Goal: Task Accomplishment & Management: Manage account settings

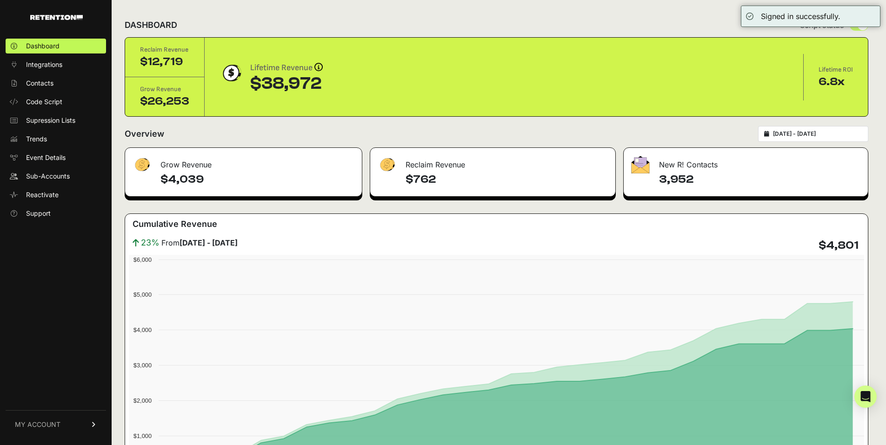
click at [818, 134] on input "[DATE] - [DATE]" at bounding box center [817, 133] width 89 height 7
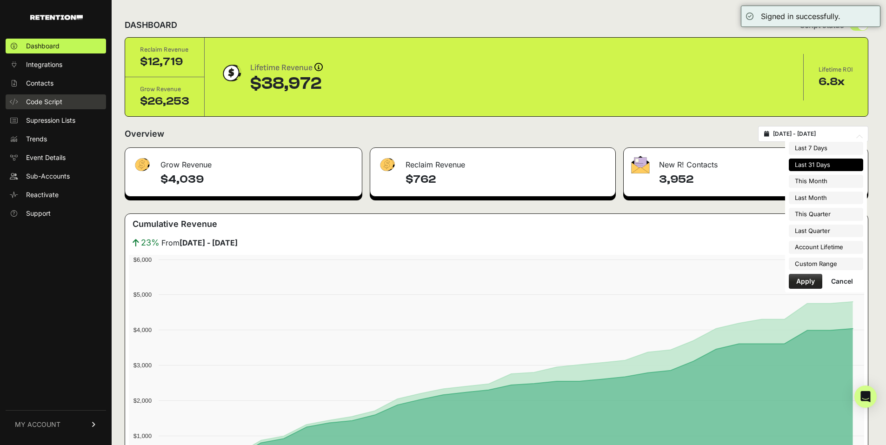
click at [53, 100] on span "Code Script" at bounding box center [44, 101] width 36 height 9
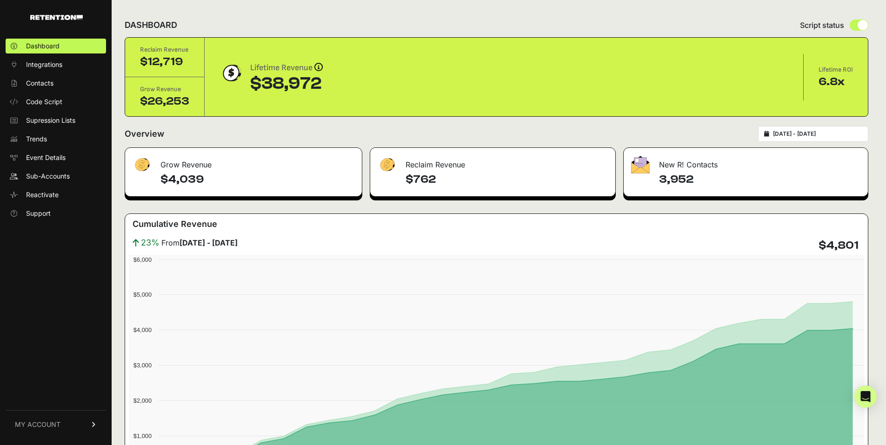
click at [824, 139] on div "[DATE] - [DATE]" at bounding box center [813, 134] width 110 height 16
type input "[DATE]"
click at [809, 137] on input "[DATE] - [DATE]" at bounding box center [817, 133] width 89 height 7
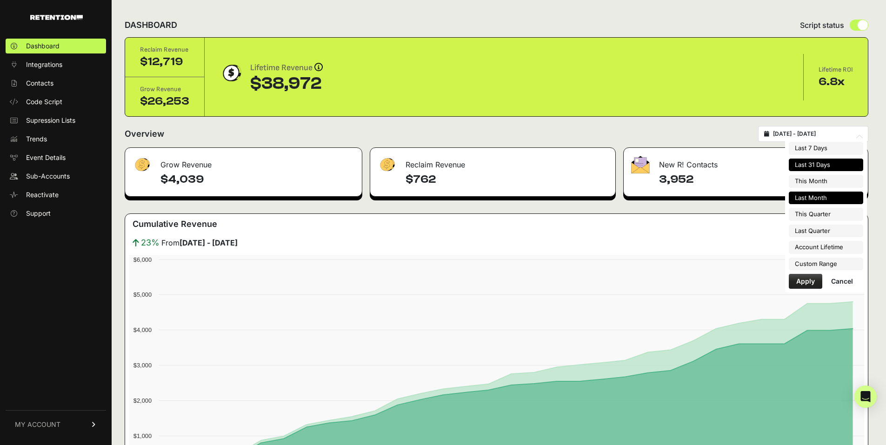
type input "2025-08-01"
type input "2025-08-31"
type input "[DATE]"
click at [797, 263] on li "Custom Range" at bounding box center [826, 264] width 74 height 13
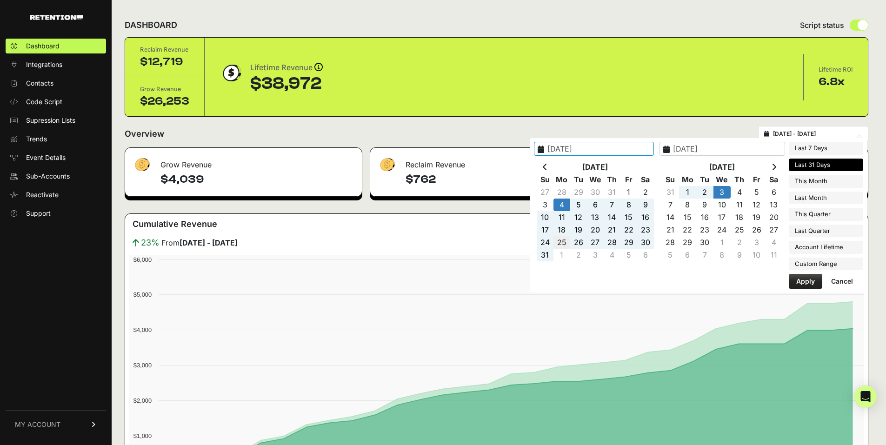
type input "2025-08-25"
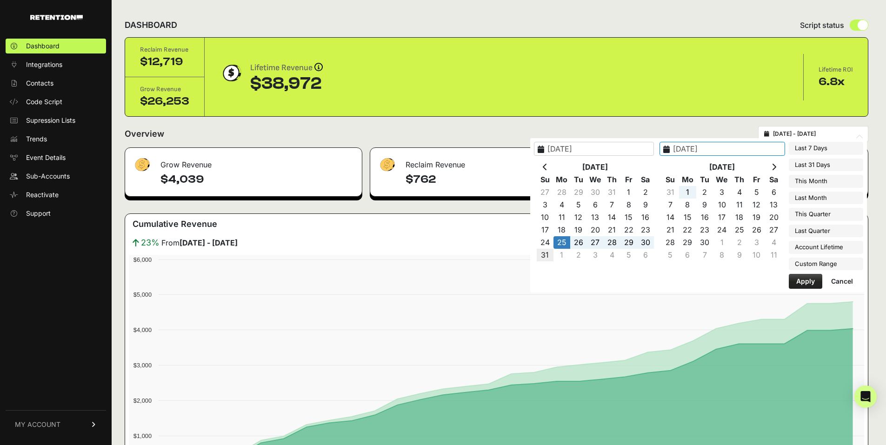
type input "2025-08-31"
type input "2025-08-25"
click at [809, 279] on button "Apply" at bounding box center [805, 281] width 33 height 15
type input "2025-08-25 - 2025-08-31"
